Goal: Navigation & Orientation: Find specific page/section

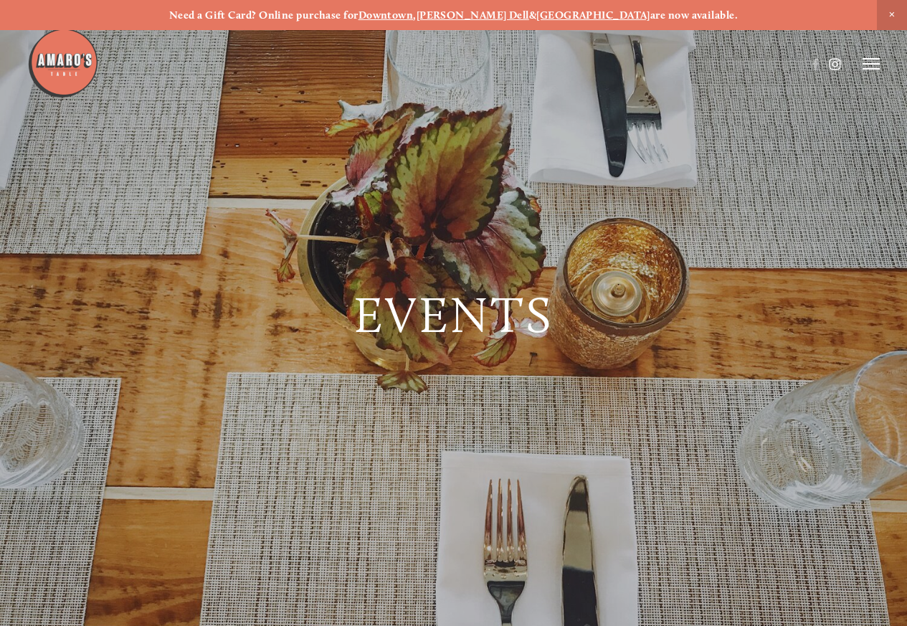
click at [823, 63] on use at bounding box center [835, 64] width 24 height 24
